Goal: Task Accomplishment & Management: Manage account settings

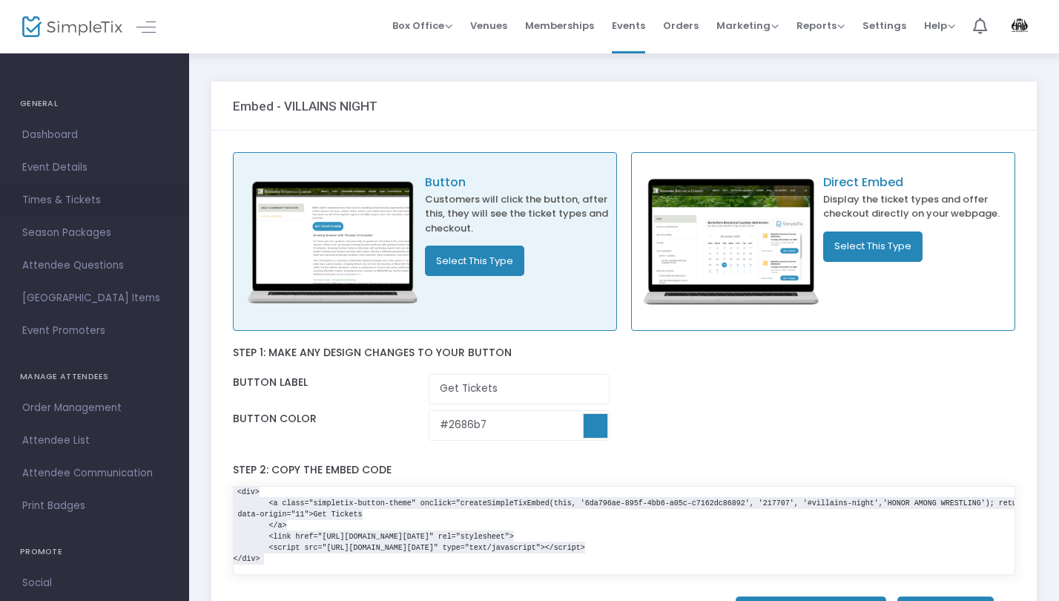
click at [92, 199] on span "Times & Tickets" at bounding box center [94, 200] width 145 height 19
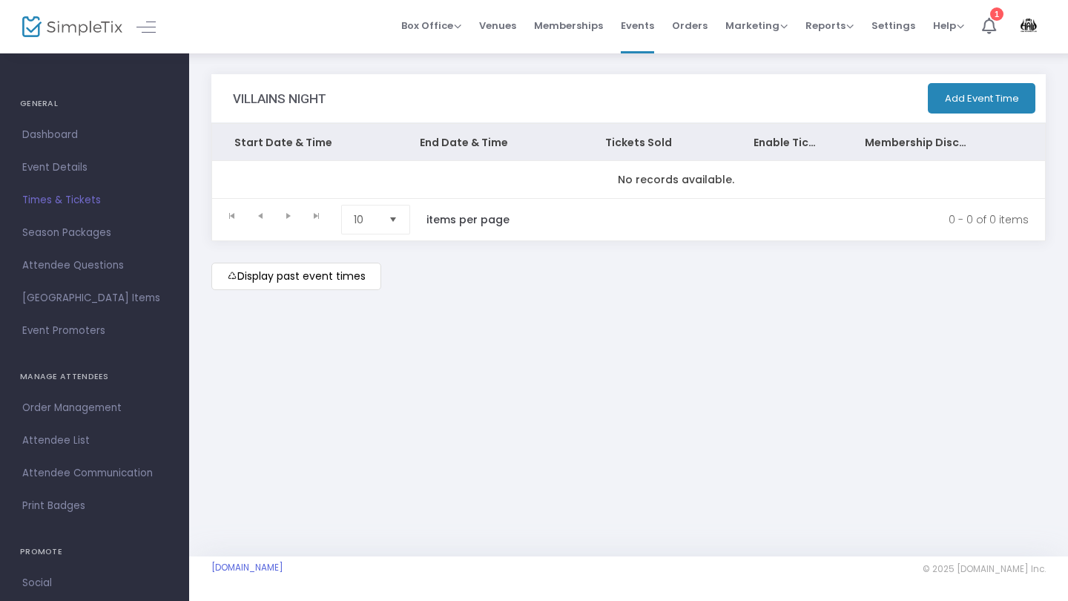
drag, startPoint x: 406, startPoint y: 103, endPoint x: 493, endPoint y: 57, distance: 98.2
click at [493, 57] on div "VILLAINS NIGHT Add Event Time Start Date & Time End Date & Time Tickets Sold En…" at bounding box center [628, 197] width 879 height 290
click at [498, 24] on span "Venues" at bounding box center [497, 26] width 37 height 38
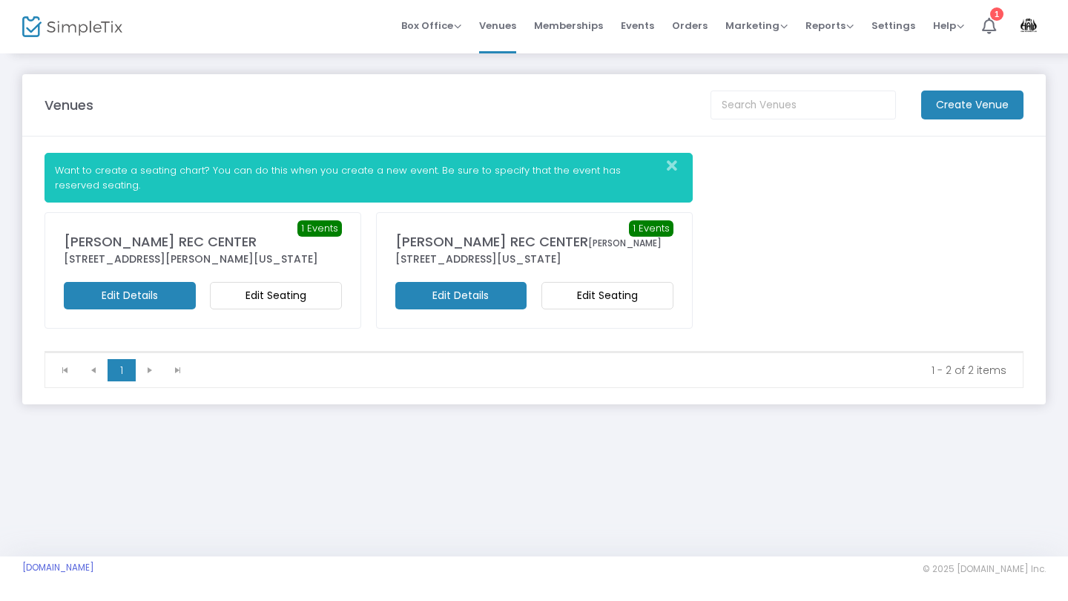
click at [475, 299] on m-button "Edit Details" at bounding box center [461, 295] width 132 height 27
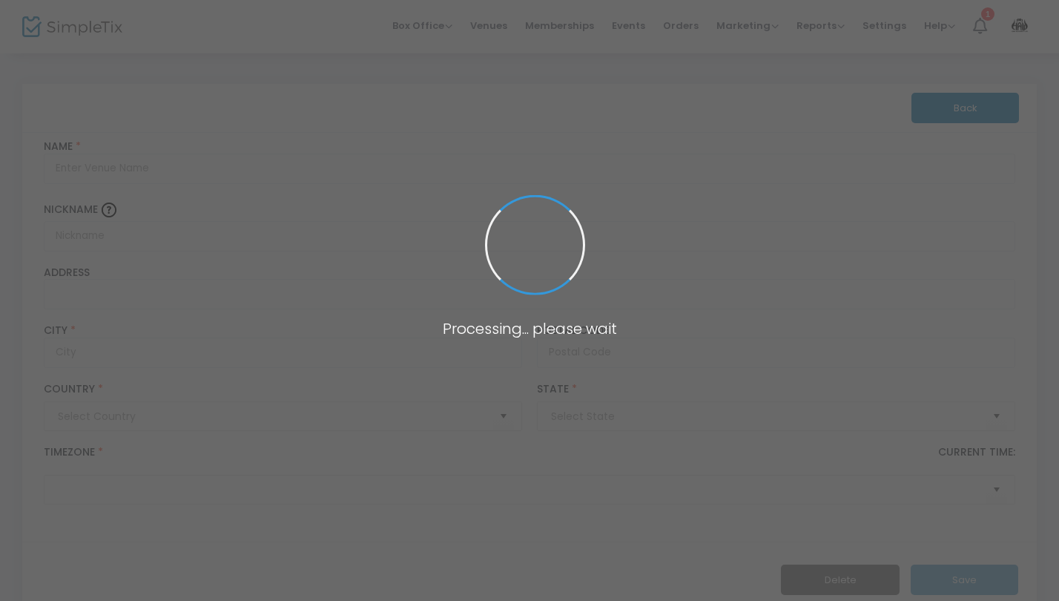
type input "[GEOGRAPHIC_DATA]"
type input "[PERSON_NAME] REC CENTER"
type input "[PERSON_NAME]"
type input "[STREET_ADDRESS]"
type input "Le Claire"
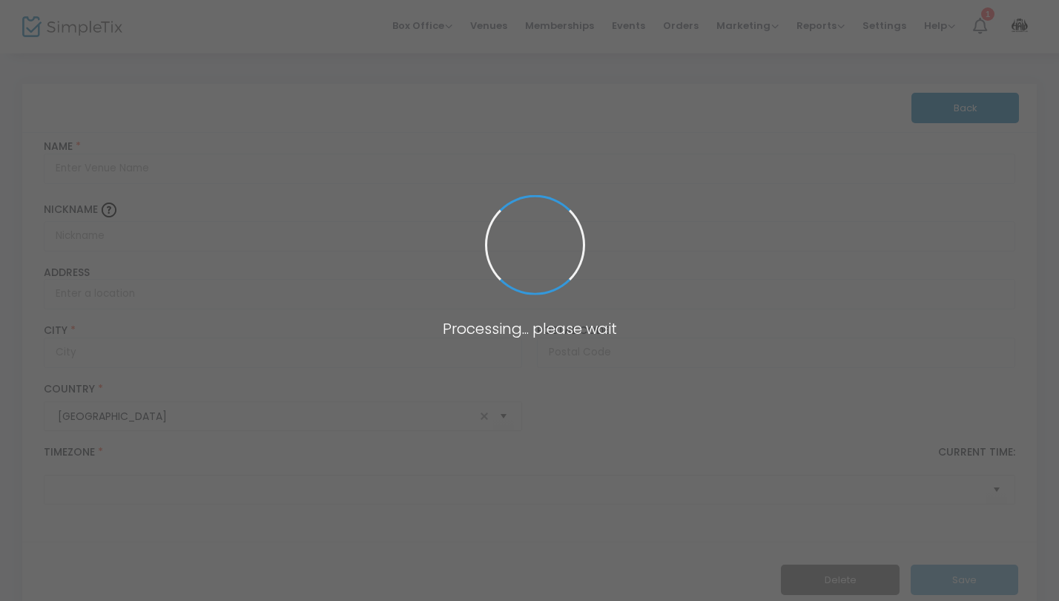
type input "52753"
type input "[GEOGRAPHIC_DATA]"
type input "(UTC-06:00) Central Time ([GEOGRAPHIC_DATA] & [GEOGRAPHIC_DATA])"
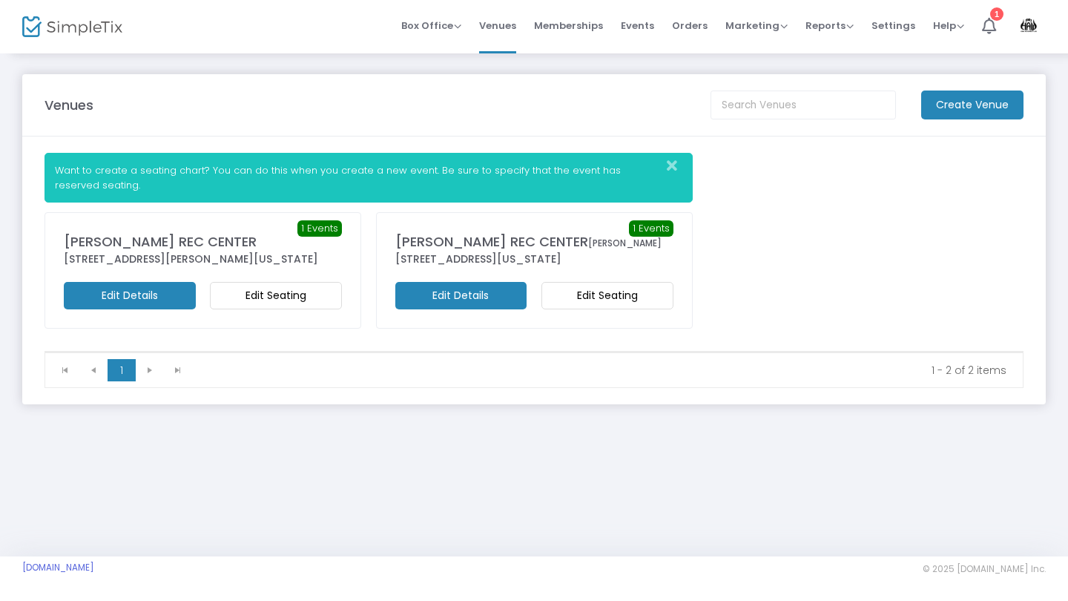
click at [599, 305] on m-button "Edit Seating" at bounding box center [607, 295] width 132 height 27
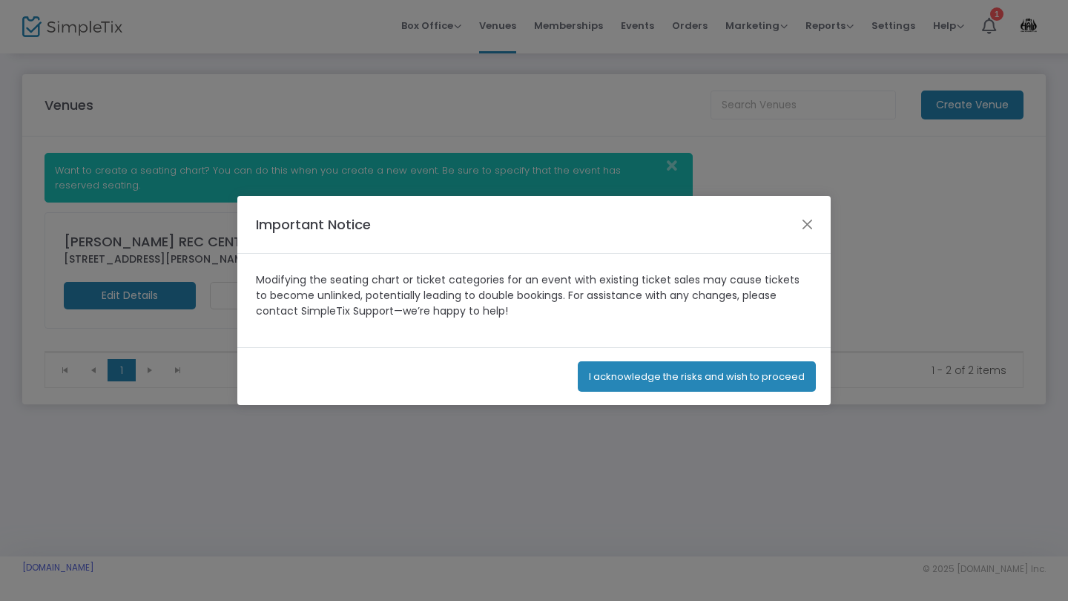
click at [624, 375] on button "I acknowledge the risks and wish to proceed" at bounding box center [697, 376] width 238 height 30
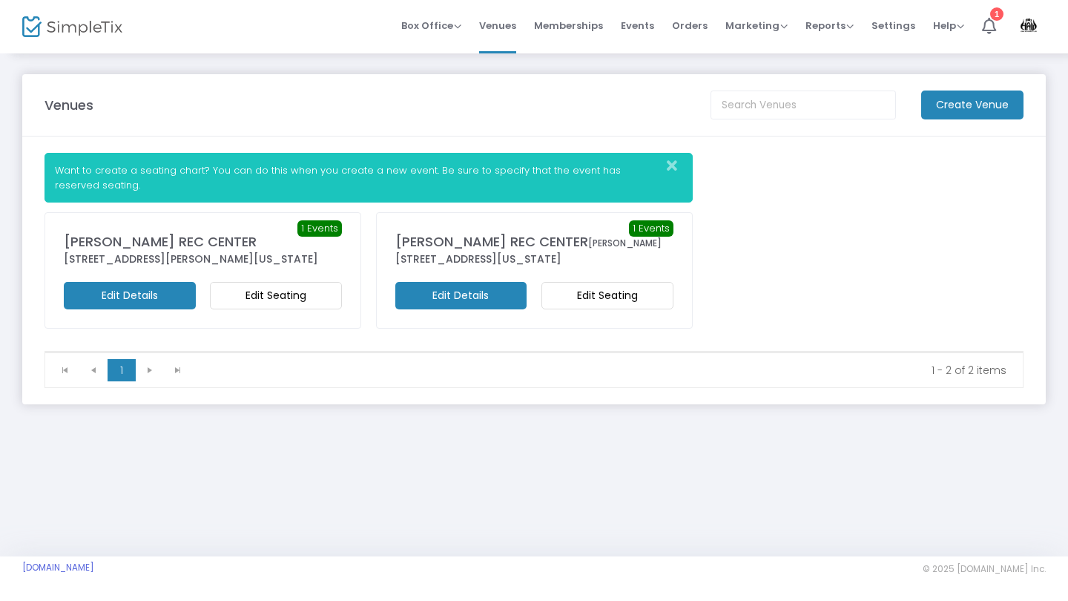
click at [284, 298] on m-button "Edit Seating" at bounding box center [276, 295] width 132 height 27
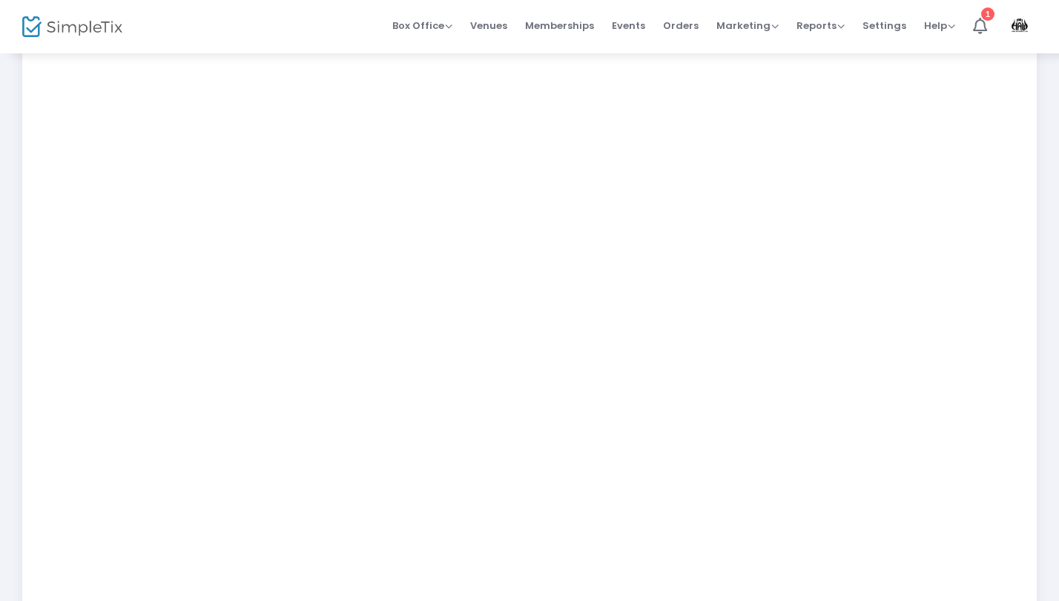
scroll to position [339, 0]
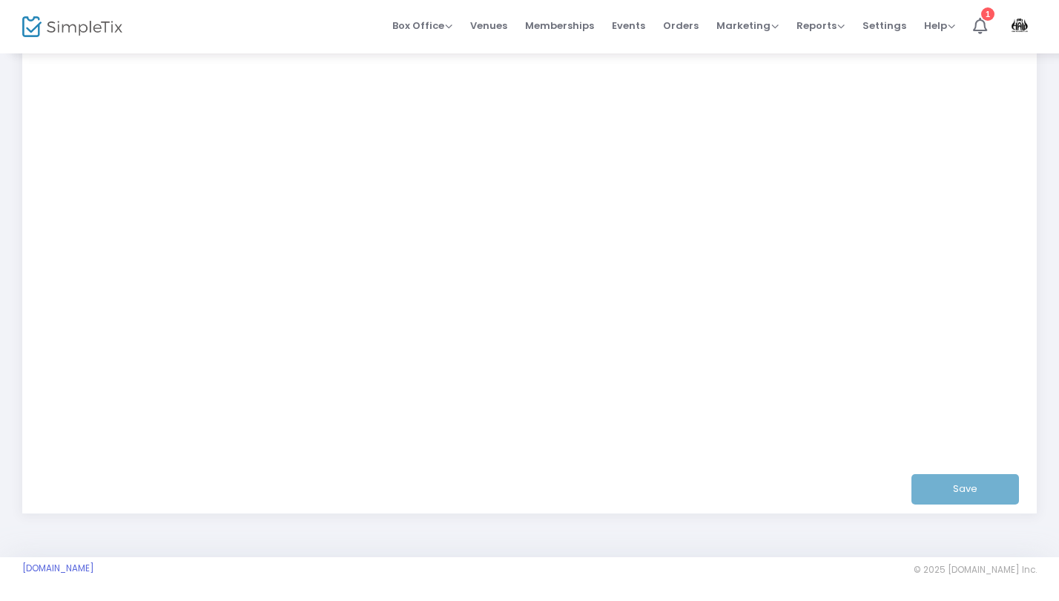
click at [447, 492] on div "Save" at bounding box center [530, 488] width 972 height 48
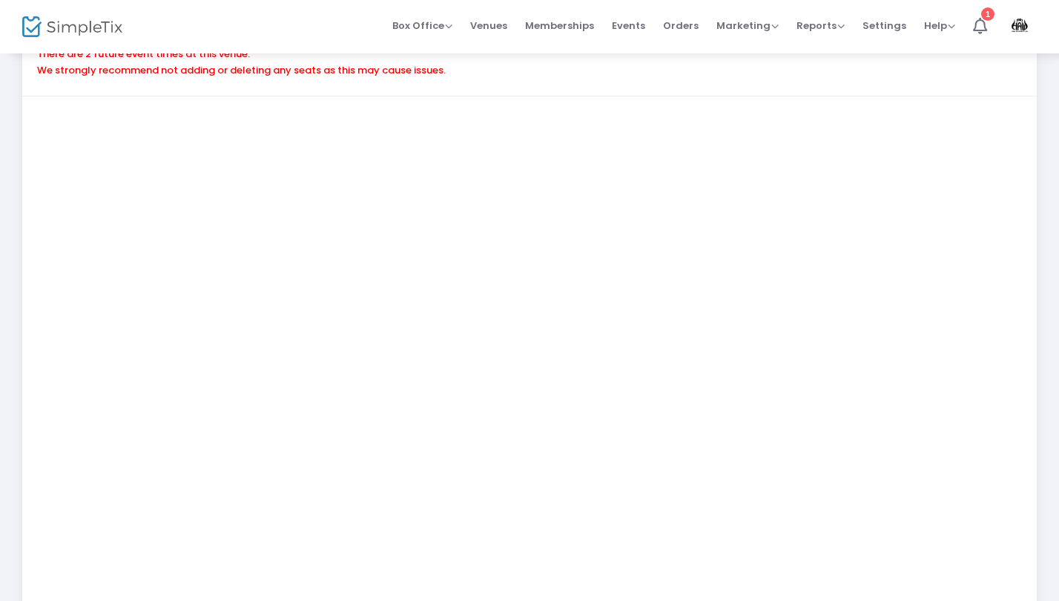
scroll to position [130, 0]
